Goal: Task Accomplishment & Management: Complete application form

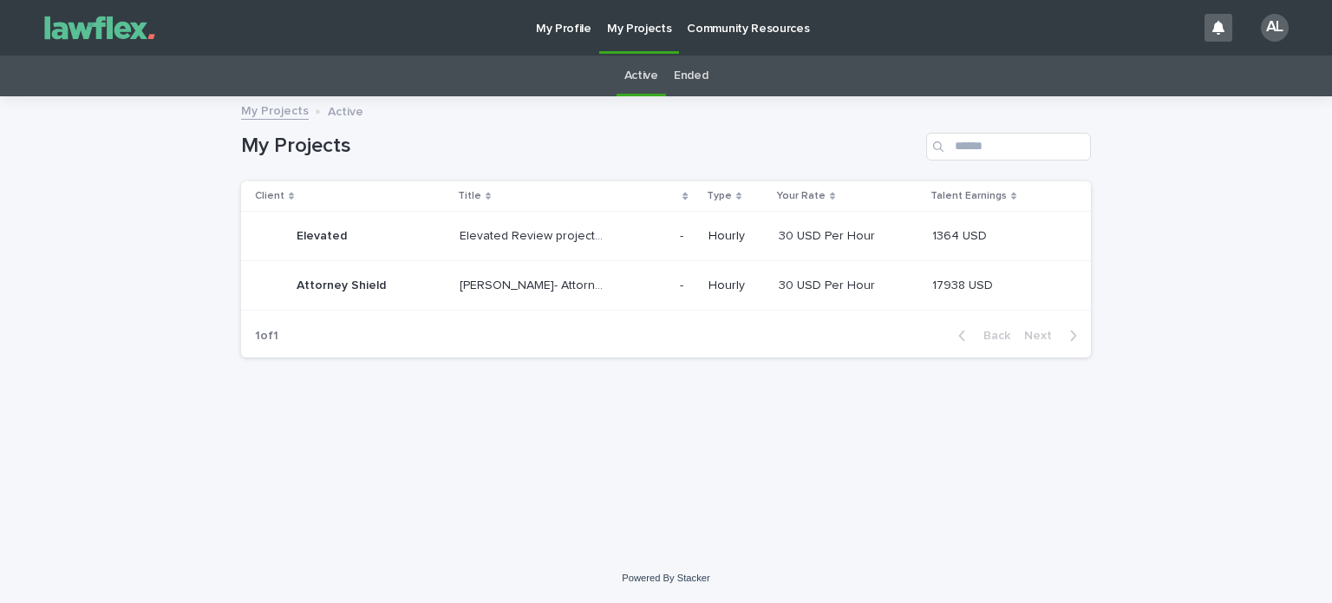
click at [331, 281] on p "Attorney Shield" at bounding box center [343, 284] width 93 height 18
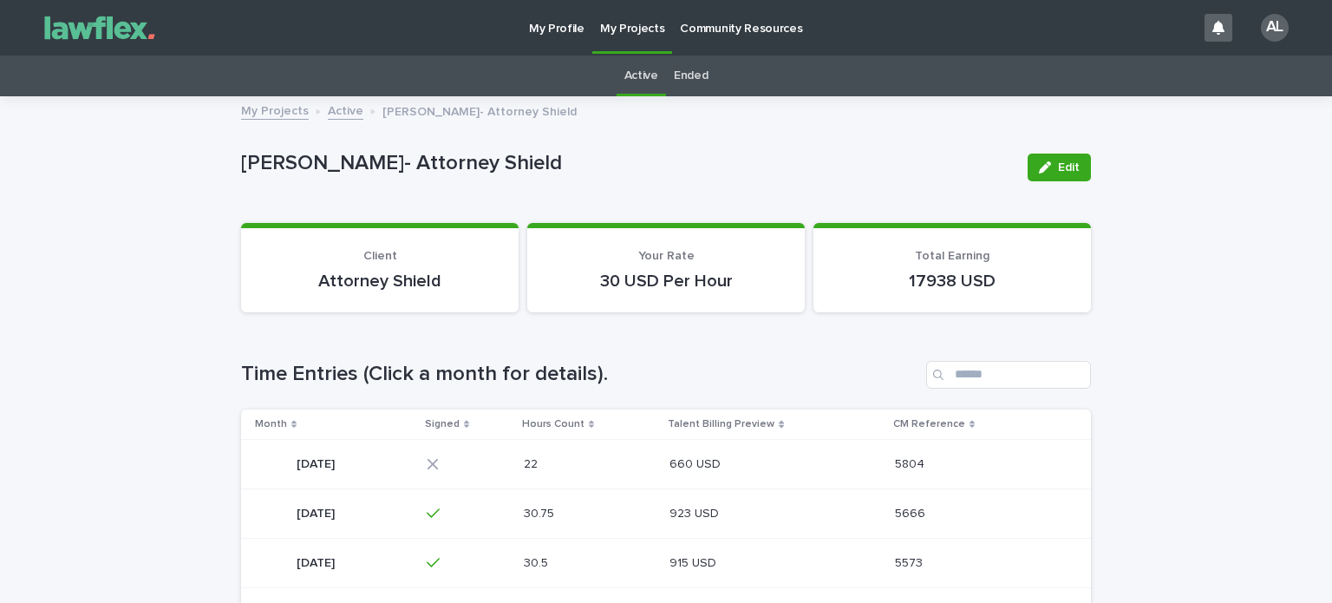
click at [338, 456] on p "[DATE]" at bounding box center [318, 462] width 42 height 18
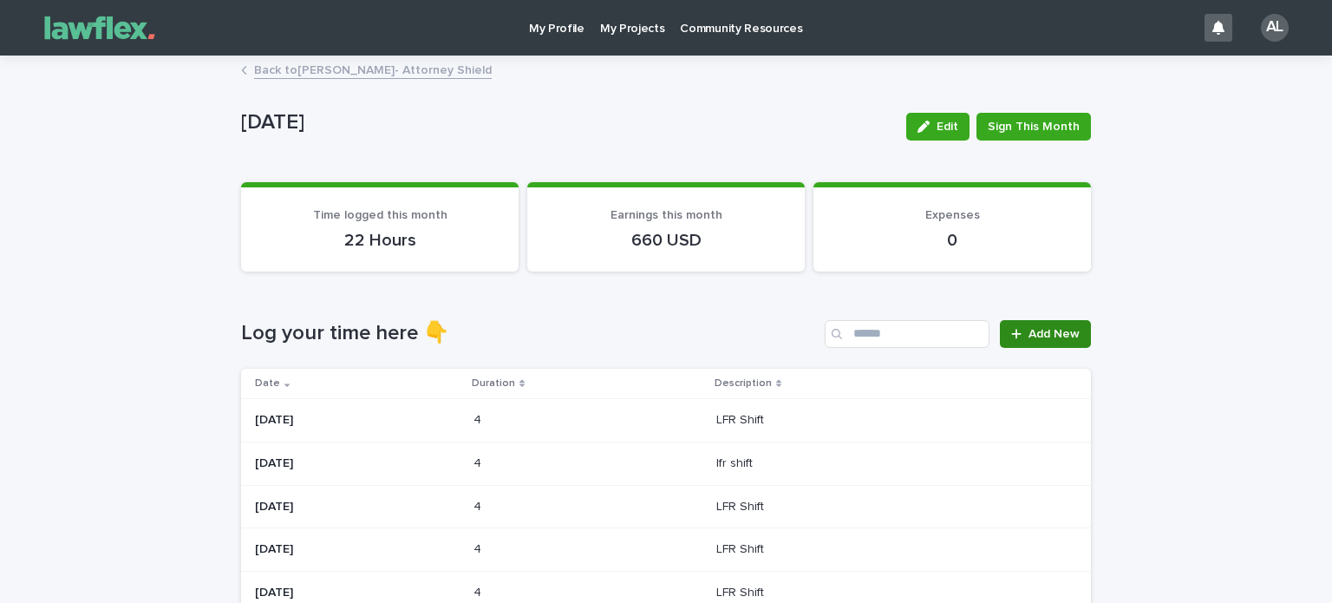
click at [1047, 330] on span "Add New" at bounding box center [1053, 334] width 51 height 12
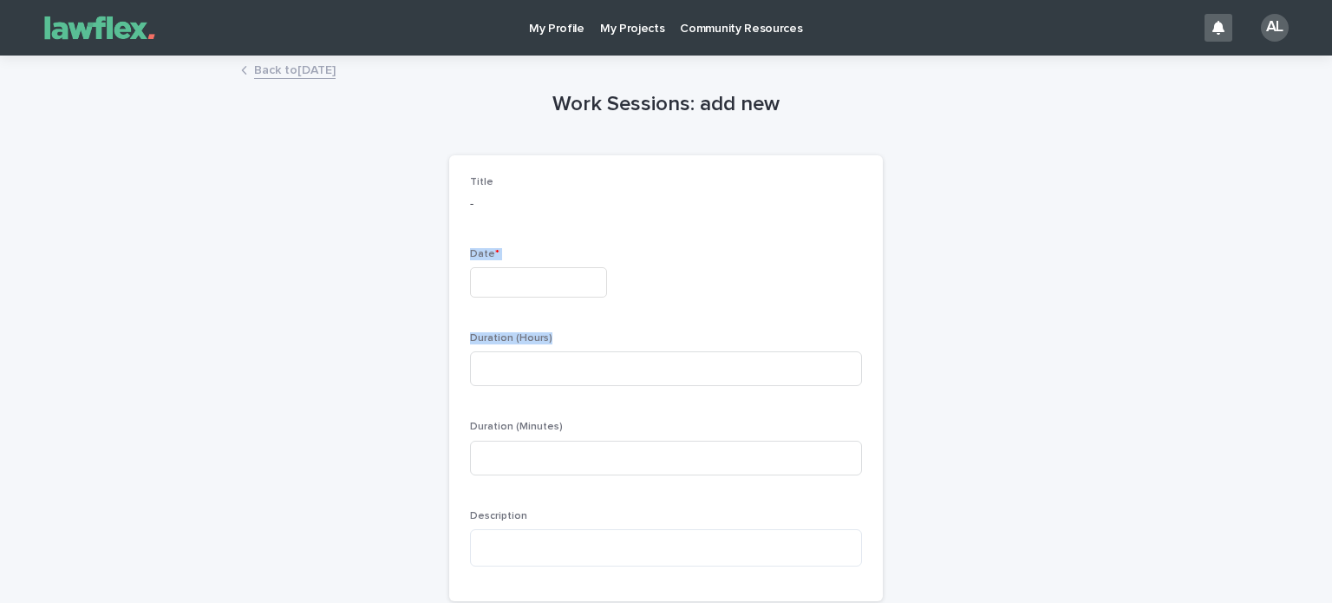
drag, startPoint x: 1047, startPoint y: 330, endPoint x: 401, endPoint y: 266, distance: 650.0
click at [401, 266] on div "Work Sessions: add new Loading... Saving… Loading... Saving… Loading... Saving……" at bounding box center [666, 349] width 850 height 585
click at [541, 284] on input "text" at bounding box center [538, 282] width 137 height 30
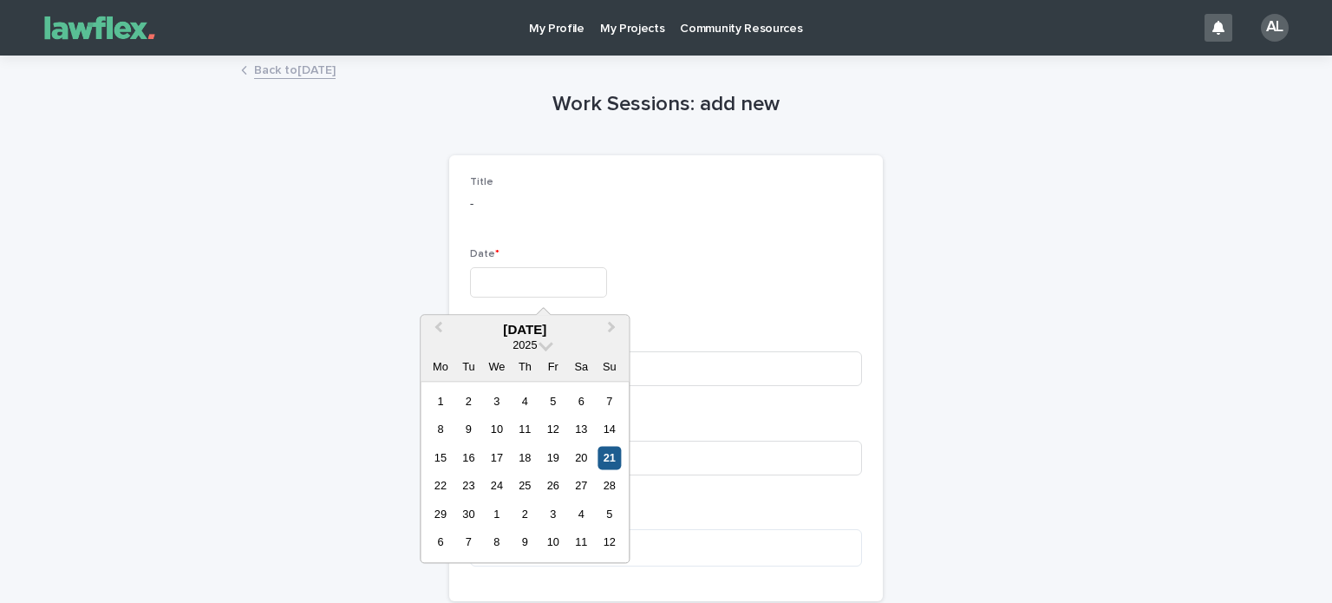
click at [614, 453] on div "21" at bounding box center [608, 457] width 23 height 23
click at [617, 457] on input at bounding box center [666, 457] width 392 height 35
click at [613, 450] on input at bounding box center [666, 457] width 392 height 35
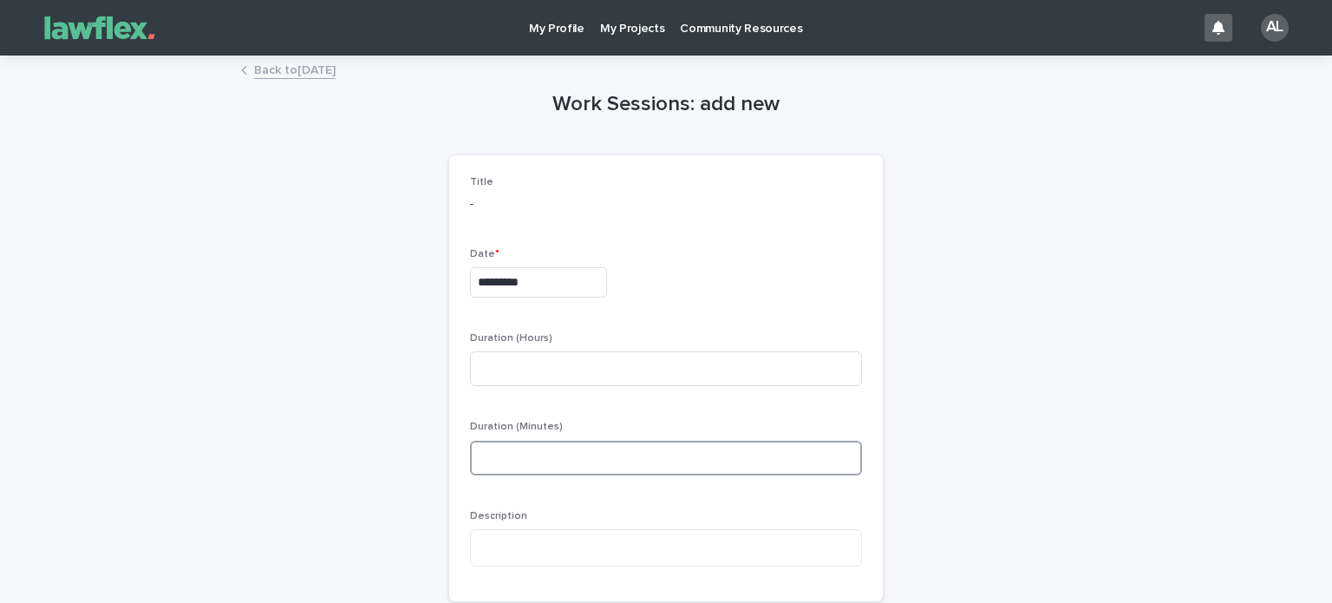
type input "*********"
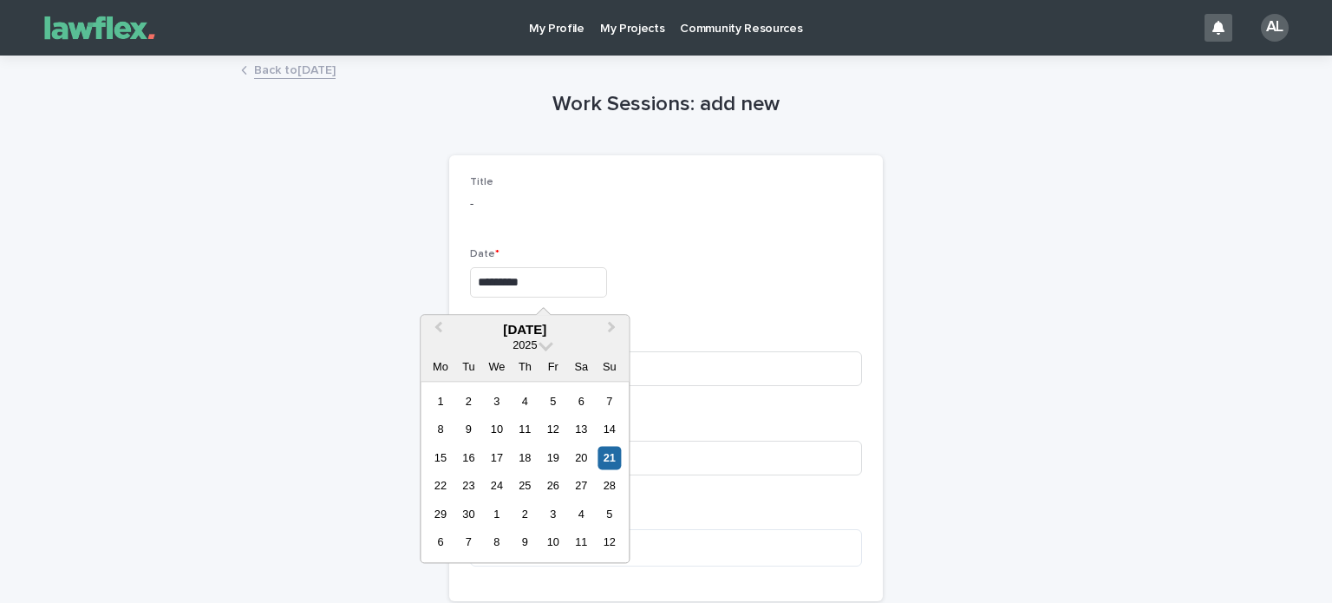
click at [577, 279] on input "*********" at bounding box center [538, 282] width 137 height 30
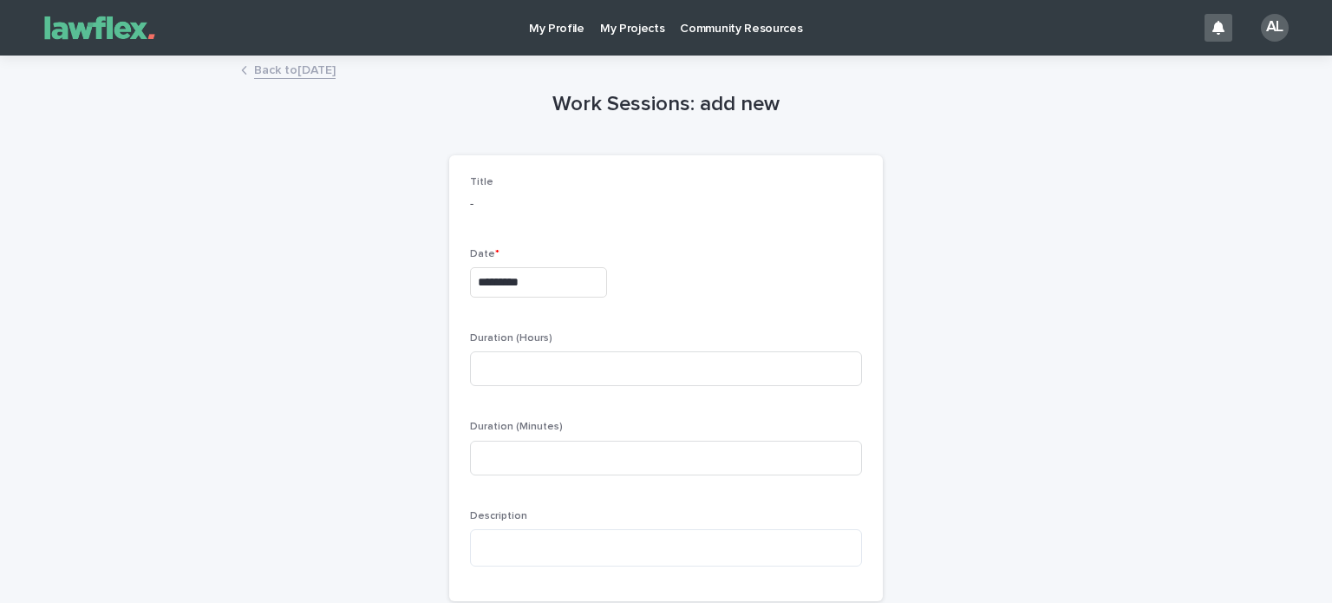
click at [710, 395] on div "Duration (Hours)" at bounding box center [666, 366] width 392 height 68
click at [696, 379] on input at bounding box center [666, 368] width 392 height 35
type input "*"
click at [590, 468] on input at bounding box center [666, 457] width 392 height 35
type input "**"
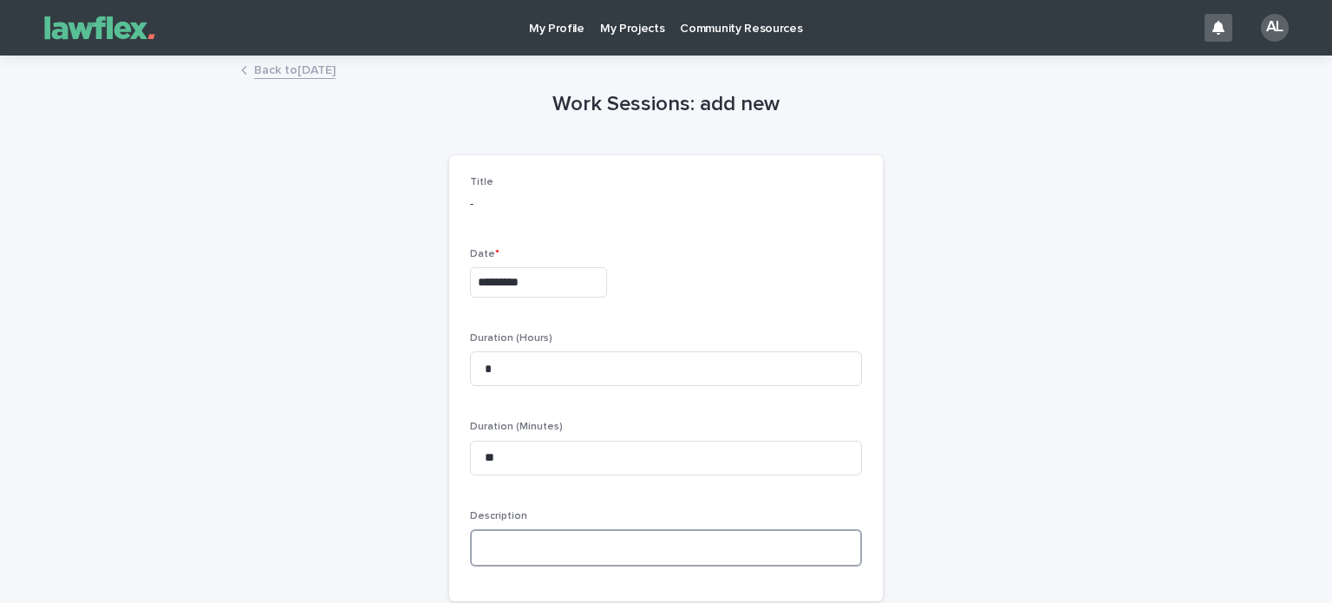
click at [545, 533] on textarea at bounding box center [666, 547] width 392 height 37
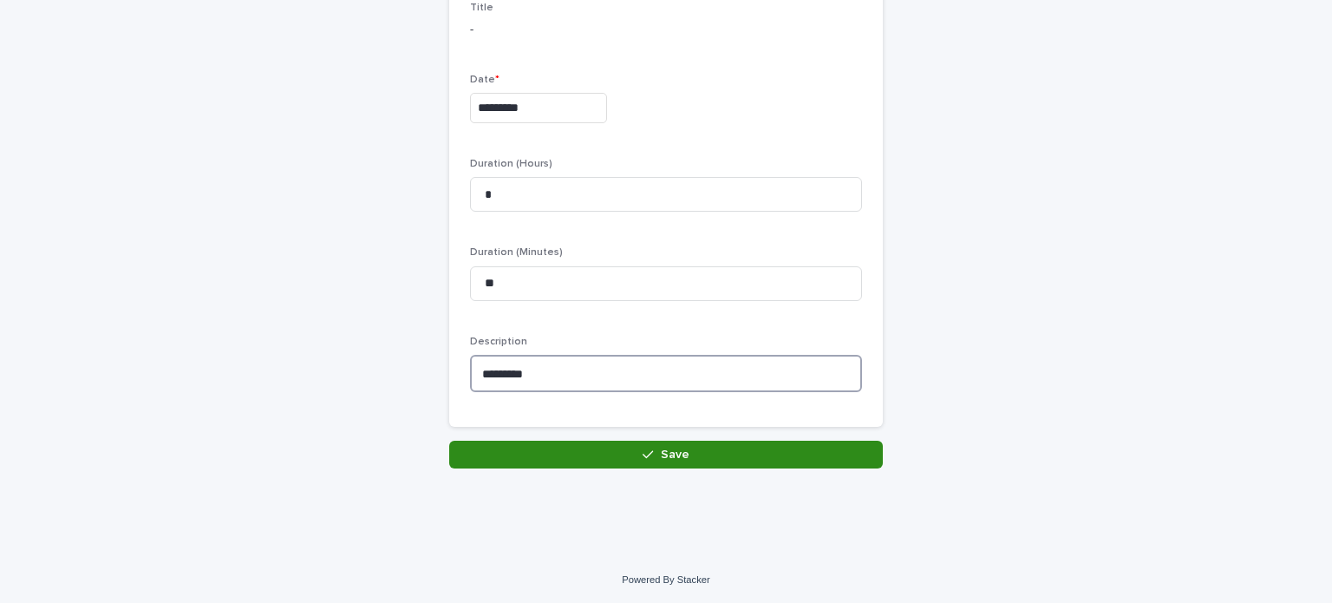
type textarea "*********"
click at [643, 449] on icon "button" at bounding box center [648, 454] width 10 height 12
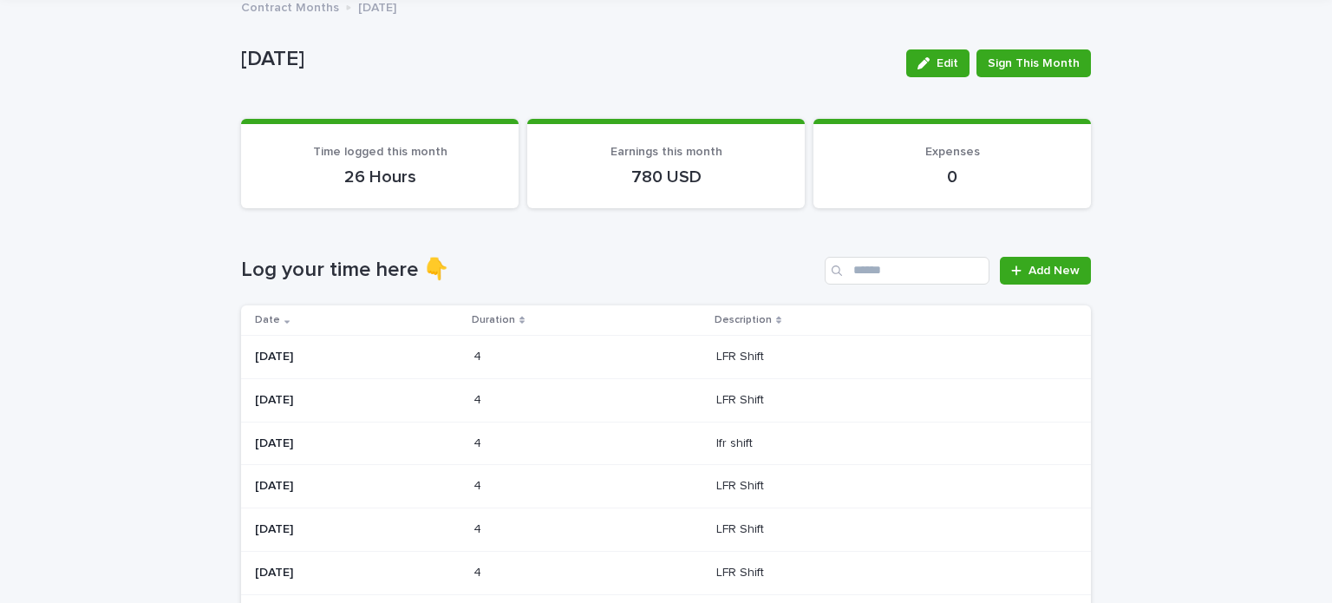
scroll to position [180, 0]
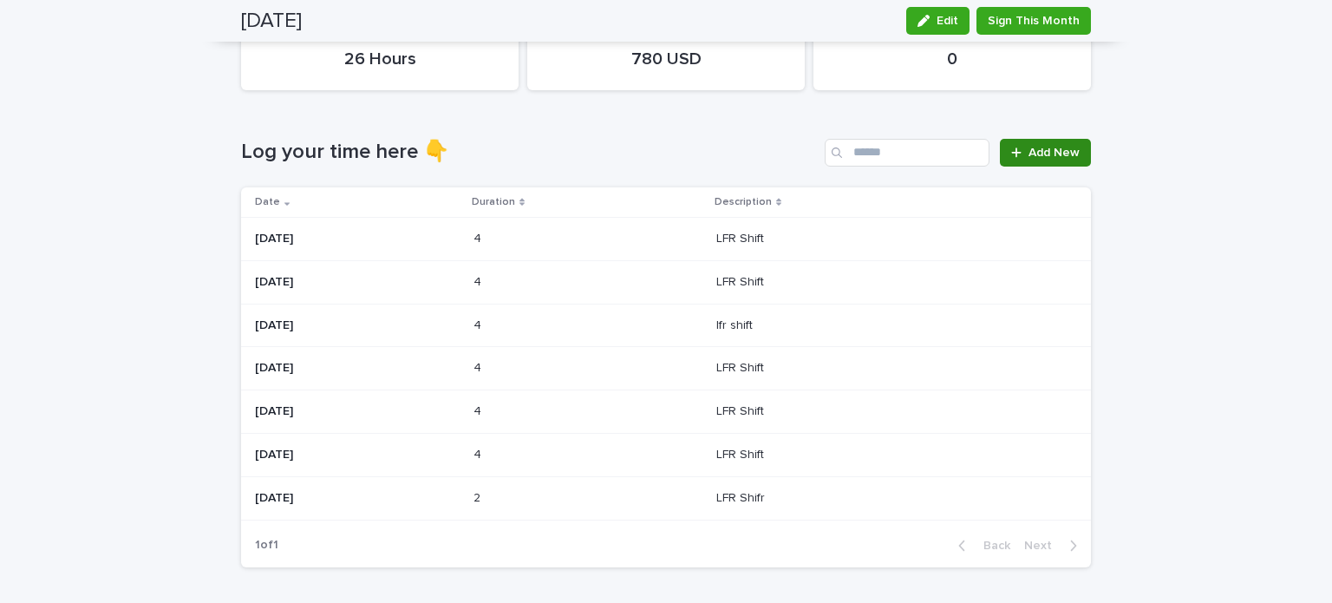
click at [1047, 152] on span "Add New" at bounding box center [1053, 153] width 51 height 12
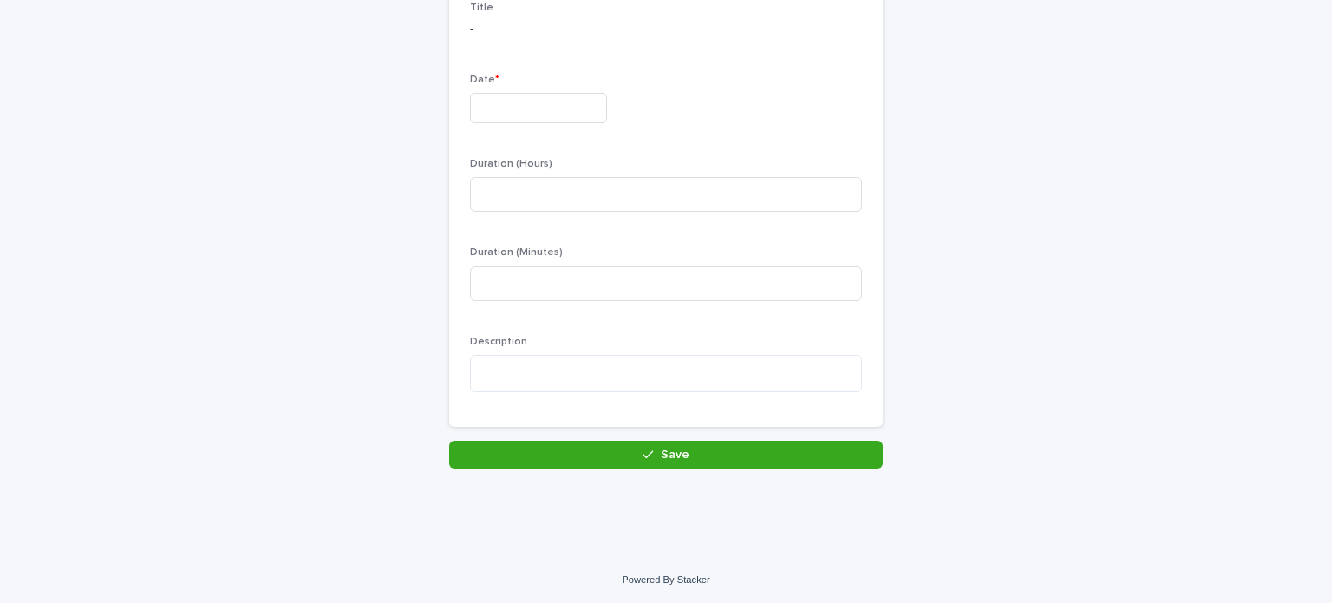
scroll to position [40, 0]
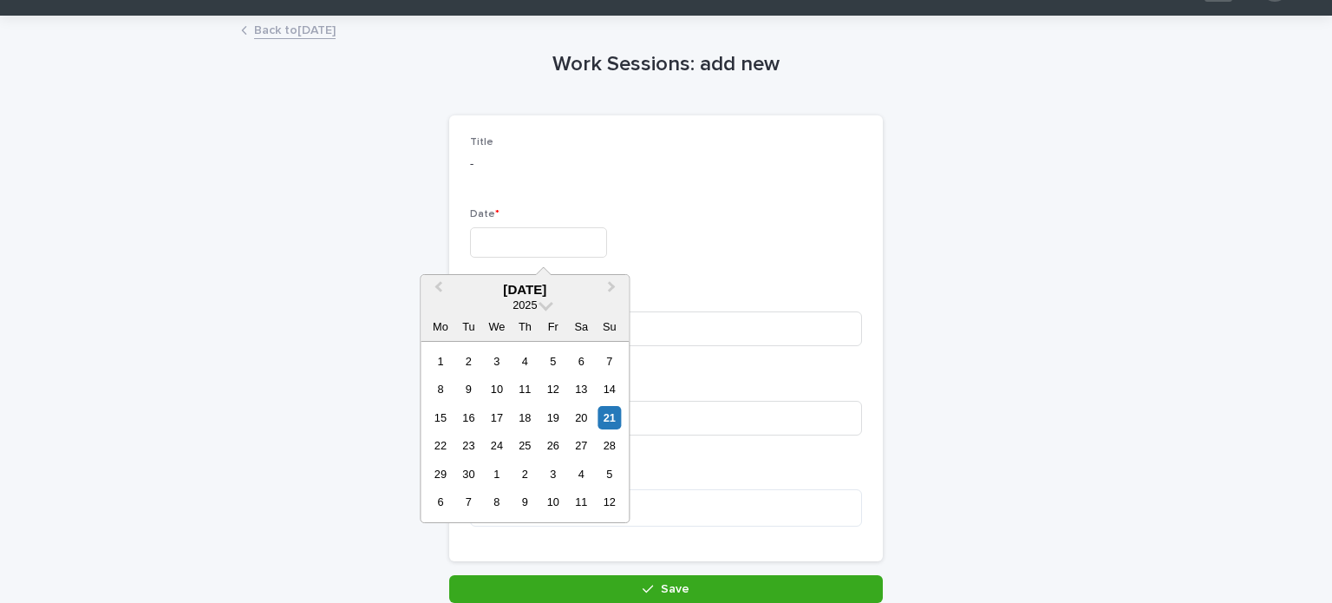
click at [540, 242] on input "text" at bounding box center [538, 242] width 137 height 30
click at [610, 440] on div "28" at bounding box center [608, 445] width 23 height 23
type input "*********"
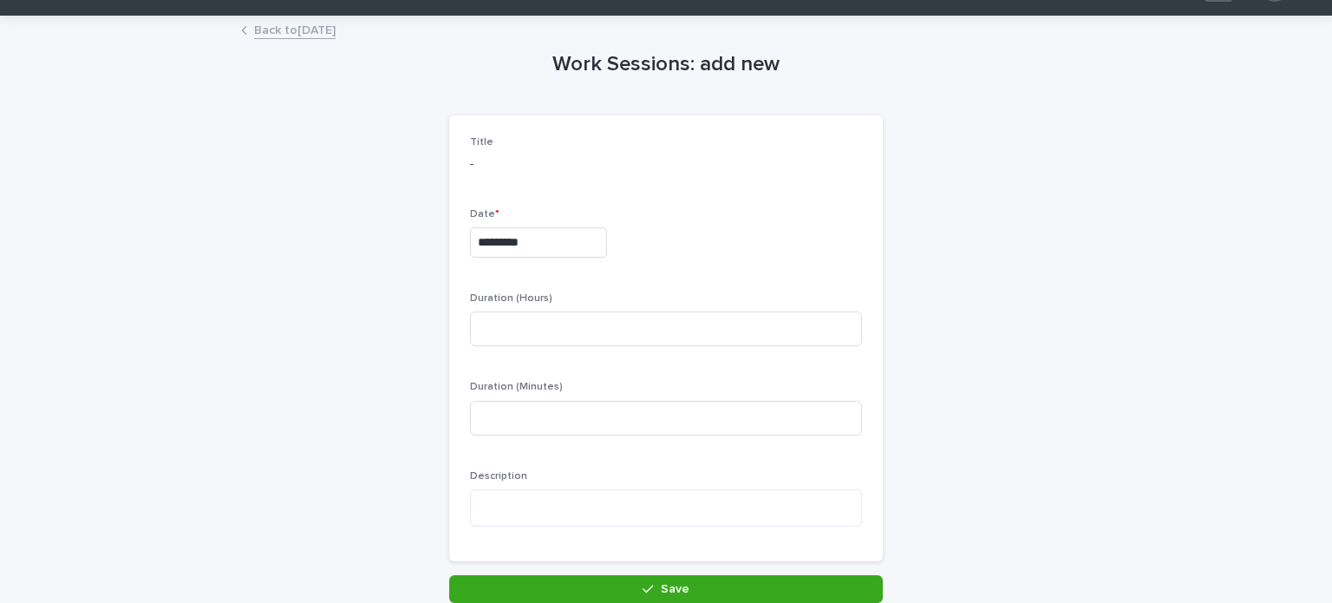
click at [610, 440] on div "Duration (Minutes)" at bounding box center [666, 415] width 392 height 68
click at [512, 504] on textarea at bounding box center [666, 507] width 392 height 37
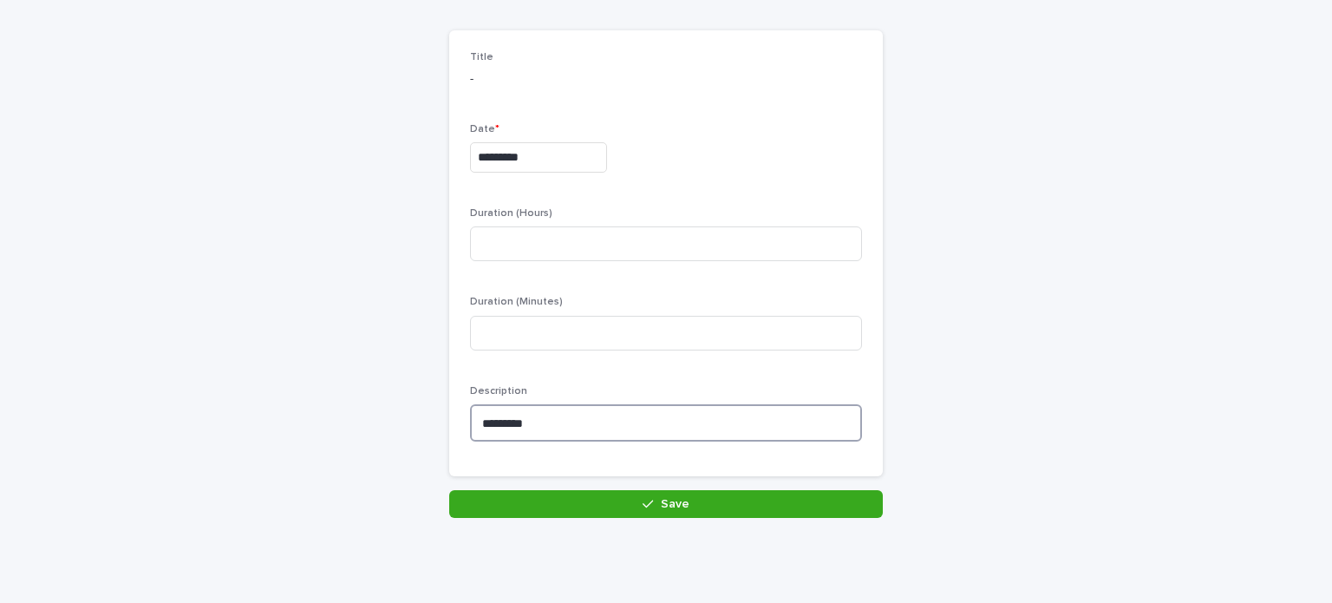
scroll to position [174, 0]
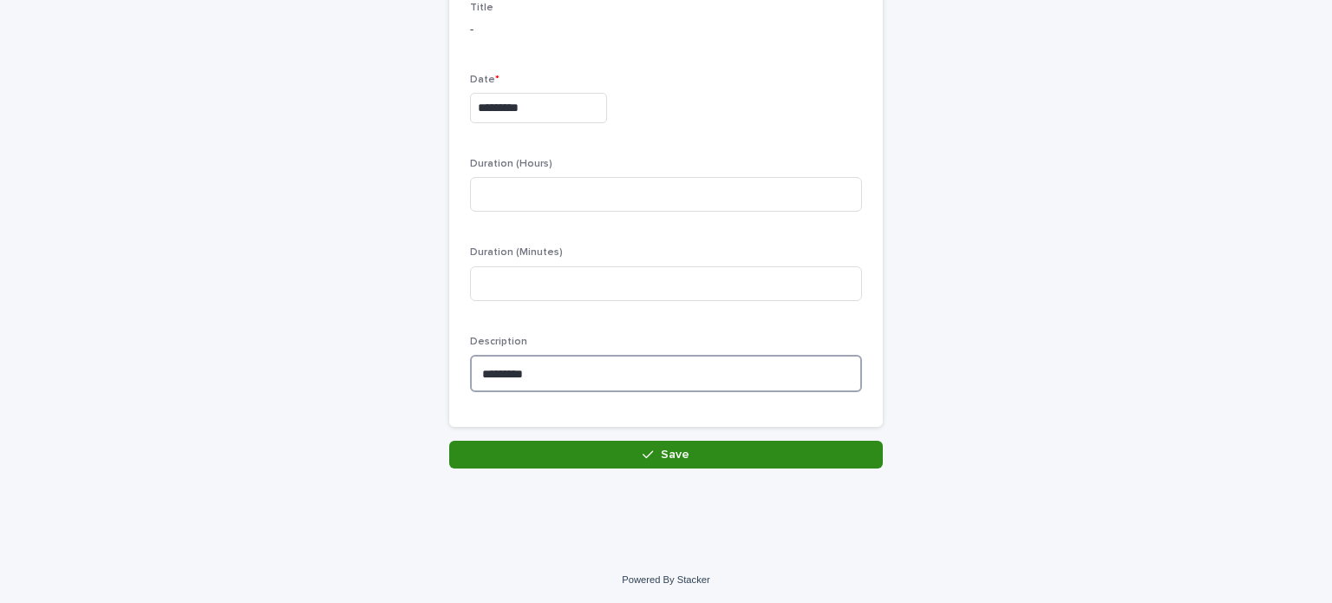
type textarea "*********"
click at [777, 447] on button "Save" at bounding box center [666, 454] width 434 height 28
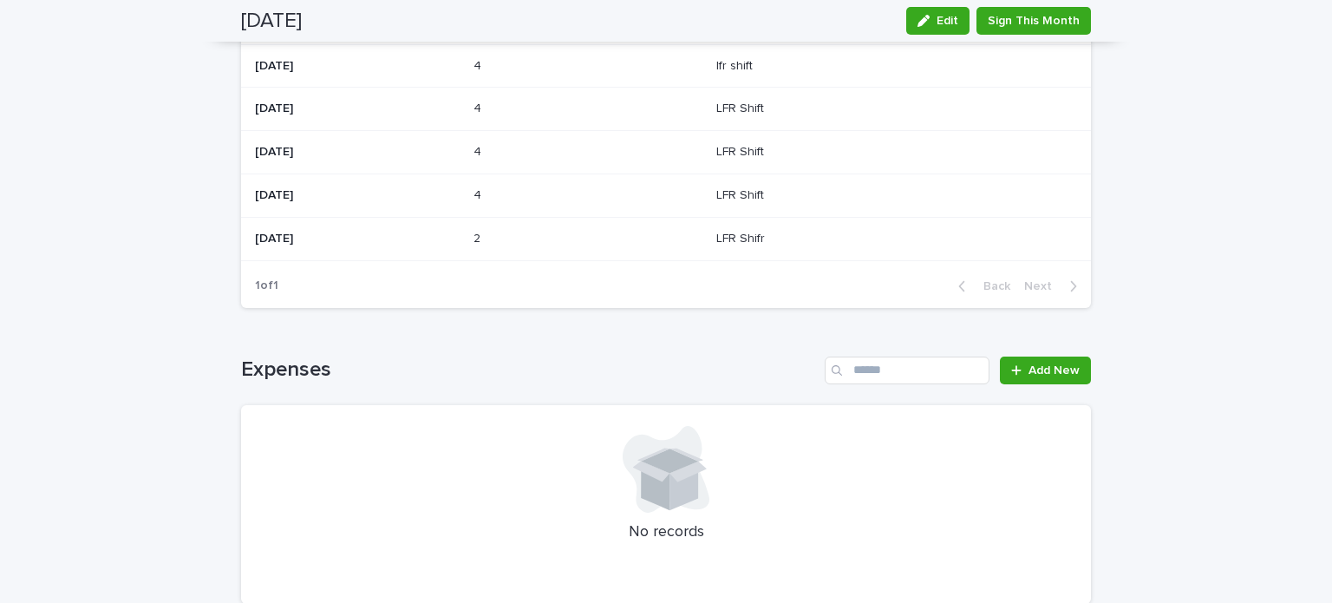
scroll to position [461, 0]
